Goal: Information Seeking & Learning: Learn about a topic

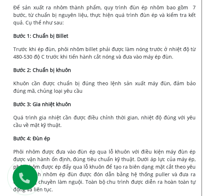
scroll to position [348, 0]
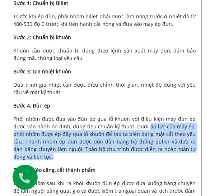
drag, startPoint x: 138, startPoint y: 127, endPoint x: 48, endPoint y: 157, distance: 95.0
click at [48, 157] on p "Phôi nhôm được đưa vào đùn ép qua lỗ khuôn với điều kiện máy đùn ép được vận hà…" at bounding box center [105, 137] width 183 height 45
copy span "áp lực của máy ép, phôi nhôm được ép đẩy qua lỗ khuôn để tạo ra biên dạng mặt c…"
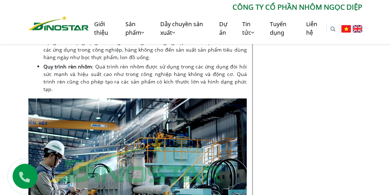
scroll to position [2844, 0]
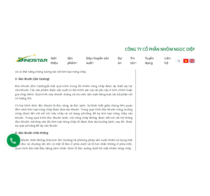
scroll to position [1280, 0]
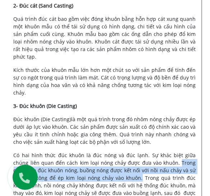
drag, startPoint x: 160, startPoint y: 132, endPoint x: 115, endPoint y: 147, distance: 46.7
click at [115, 152] on span "Có hai hình thức đúc khuôn là đúc nóng và đúc lạnh. Sự khác biệt giữa chúng liê…" at bounding box center [105, 178] width 183 height 52
copy span "Trong quá trình đúc khuôn nóng, buồng nóng được kết nối với nồi nấu chảy và sử …"
